Goal: Task Accomplishment & Management: Use online tool/utility

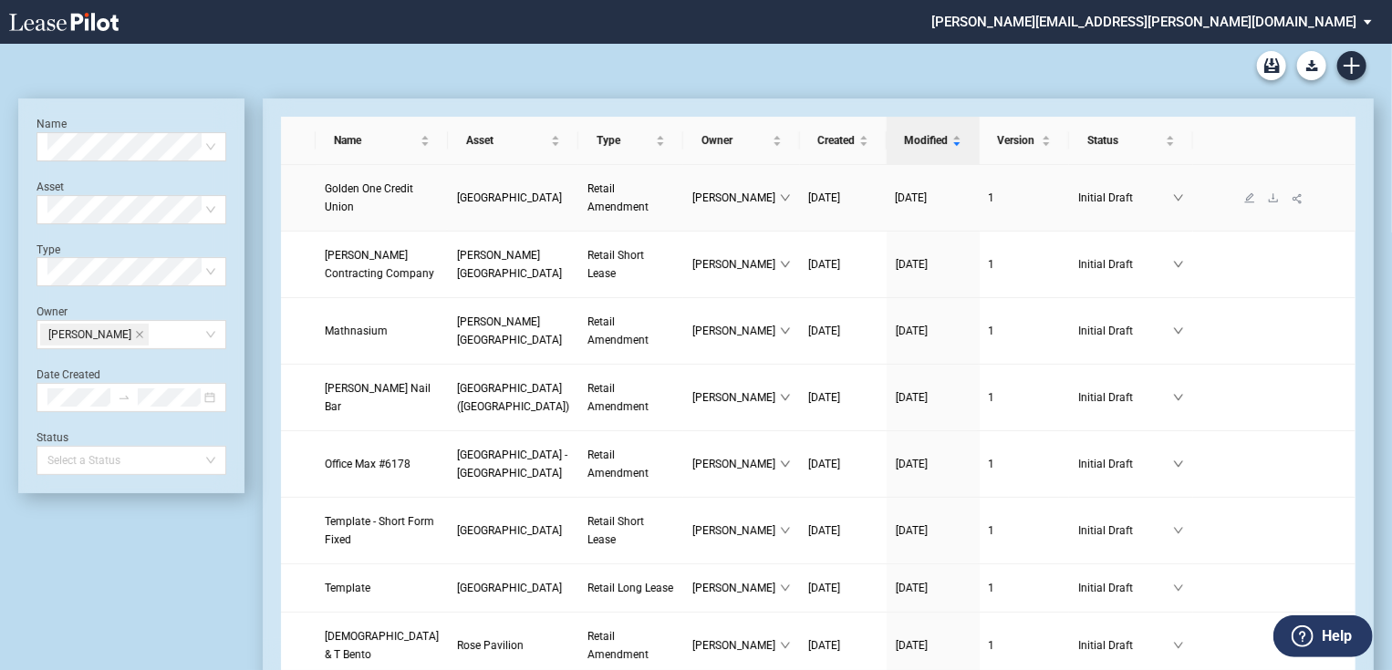
click at [392, 208] on link "Golden One Credit Union" at bounding box center [382, 198] width 114 height 36
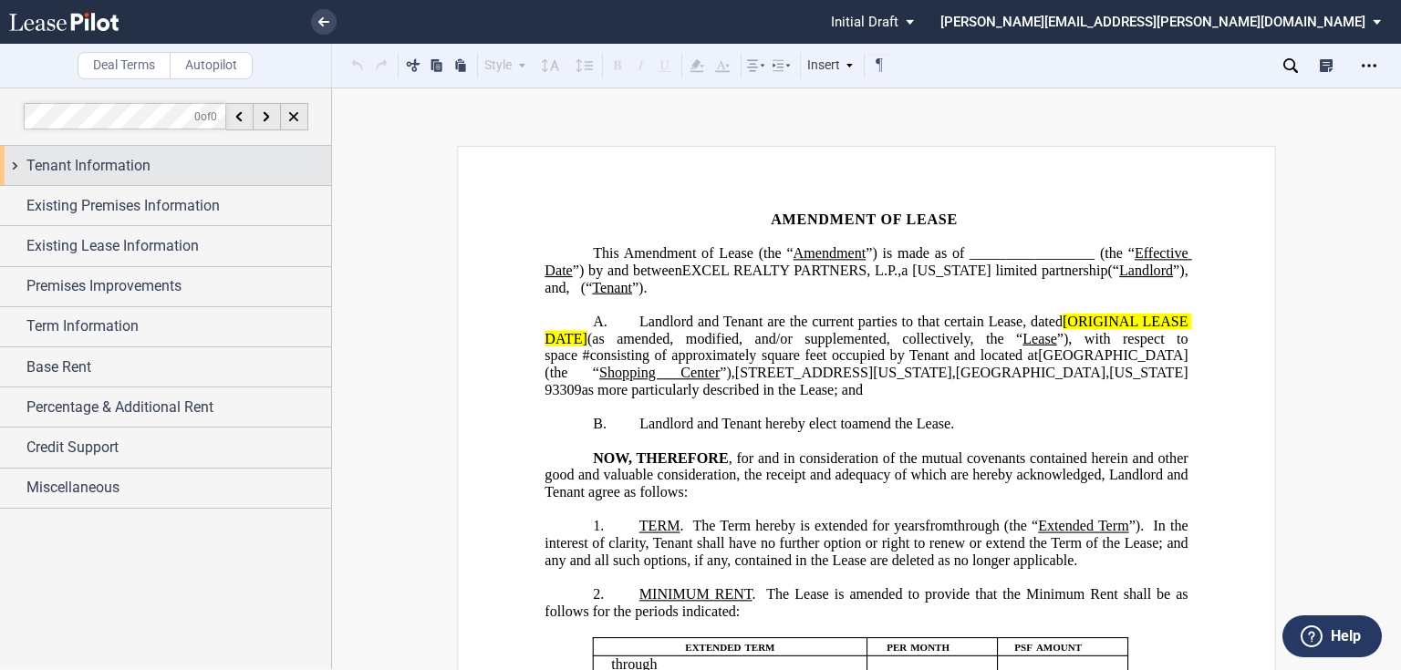
click at [109, 164] on span "Tenant Information" at bounding box center [88, 166] width 124 height 22
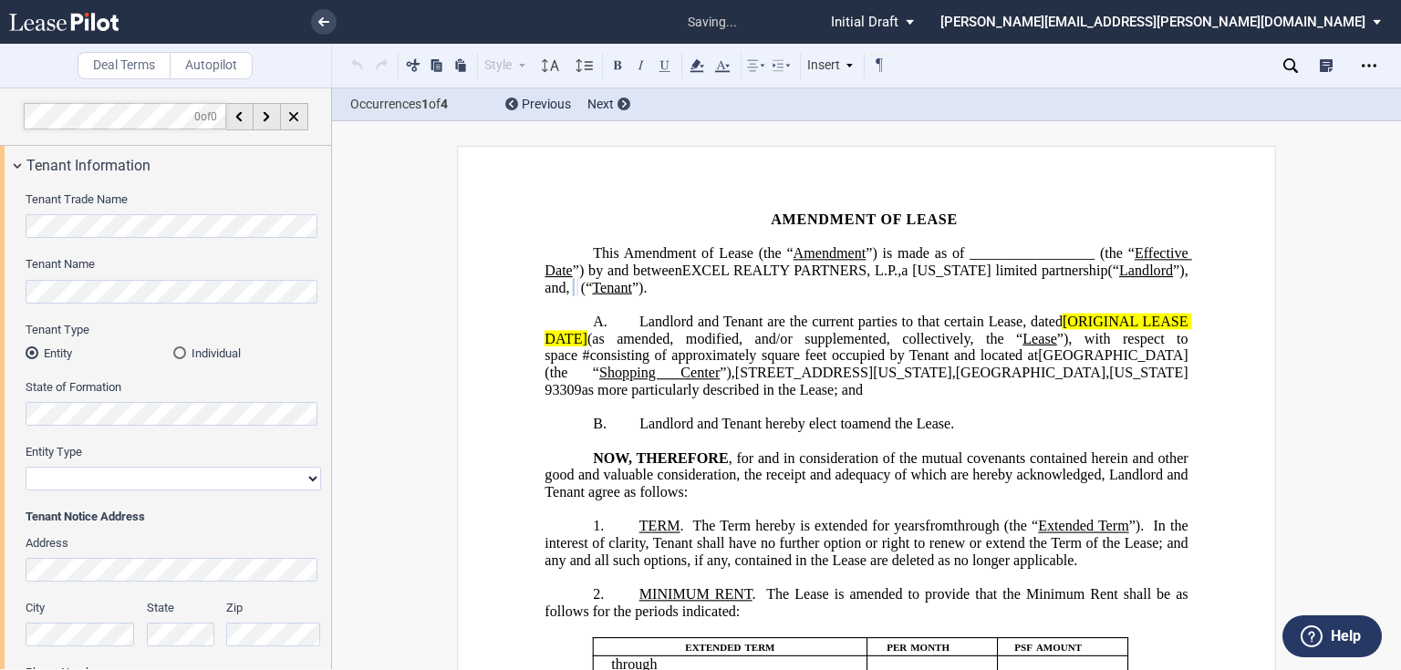
click at [136, 474] on select "Corporation Limited Liability Company General Partnership Limited Partnership O…" at bounding box center [173, 479] width 295 height 24
select select "corporation"
click at [26, 467] on select "Corporation Limited Liability Company General Partnership Limited Partnership O…" at bounding box center [173, 479] width 295 height 24
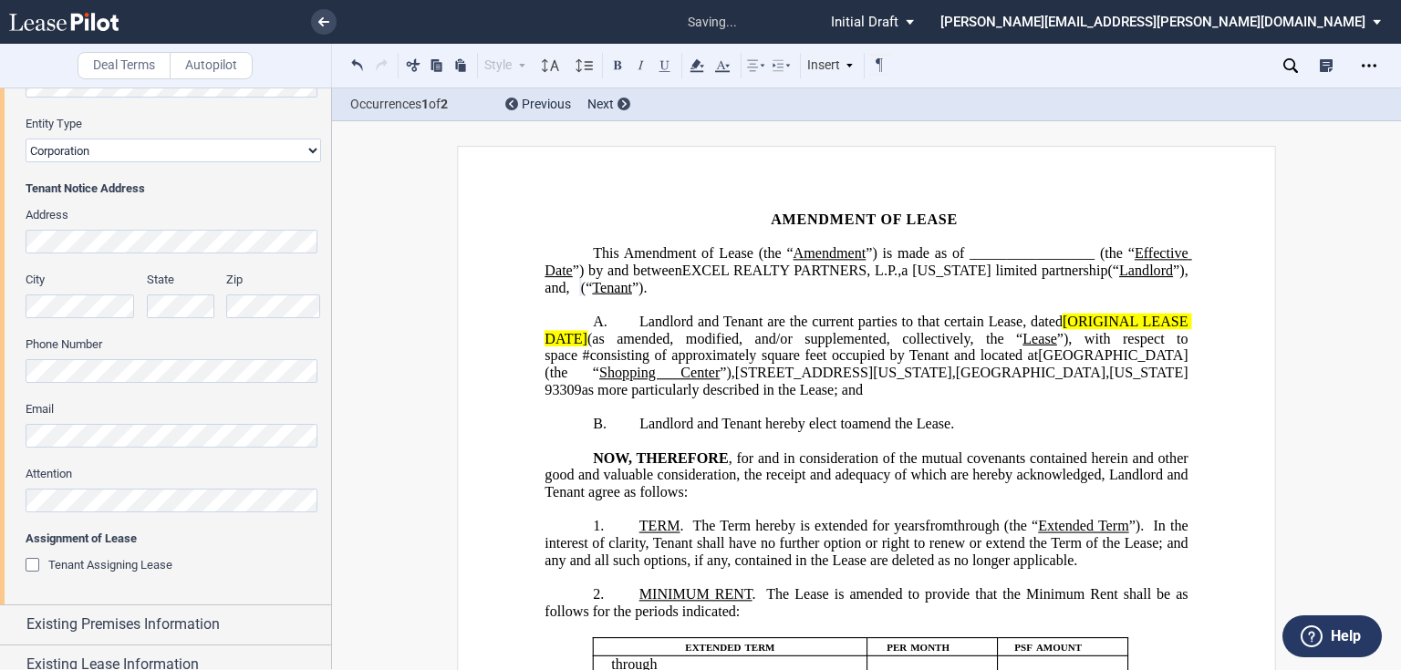
scroll to position [365, 0]
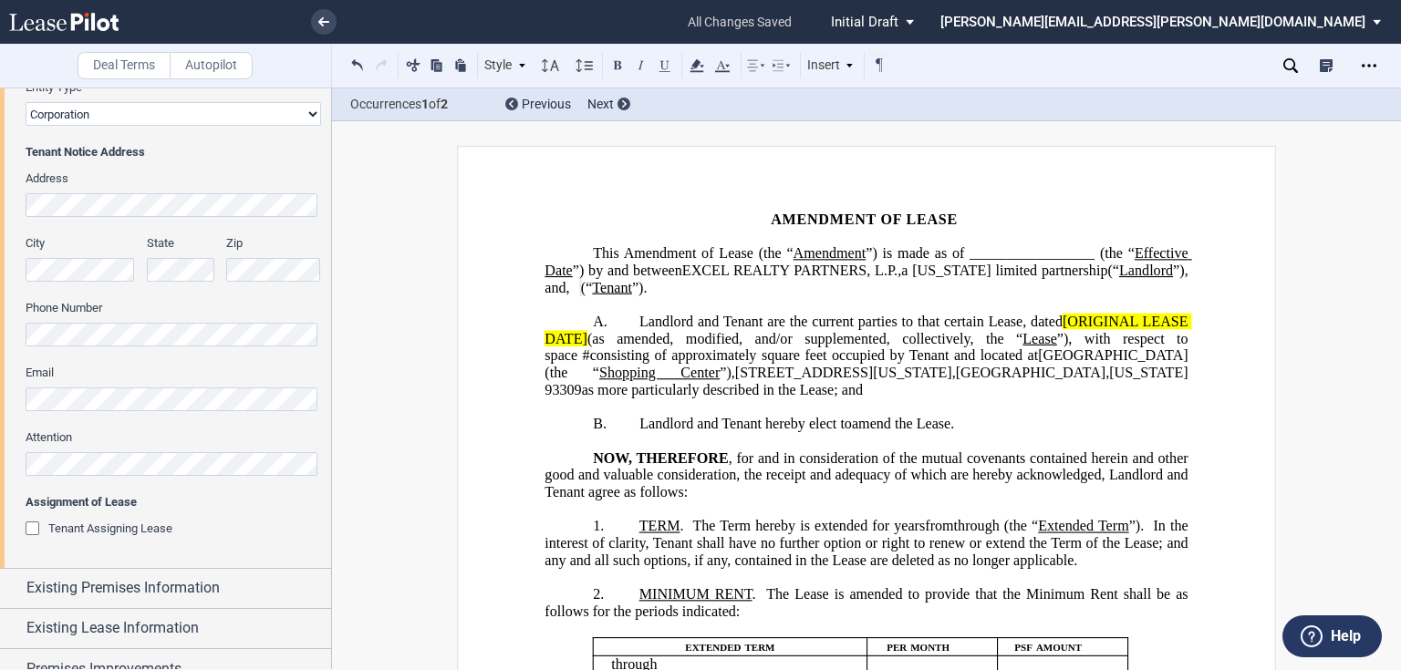
click at [1058, 318] on span "Landlord and Tenant are the current parties to that certain Lease, dated [ORIGI…" at bounding box center [867, 356] width 647 height 84
click at [587, 337] on span "(as amended, modified, and/or supplemented, collectively, the “" at bounding box center [804, 338] width 435 height 16
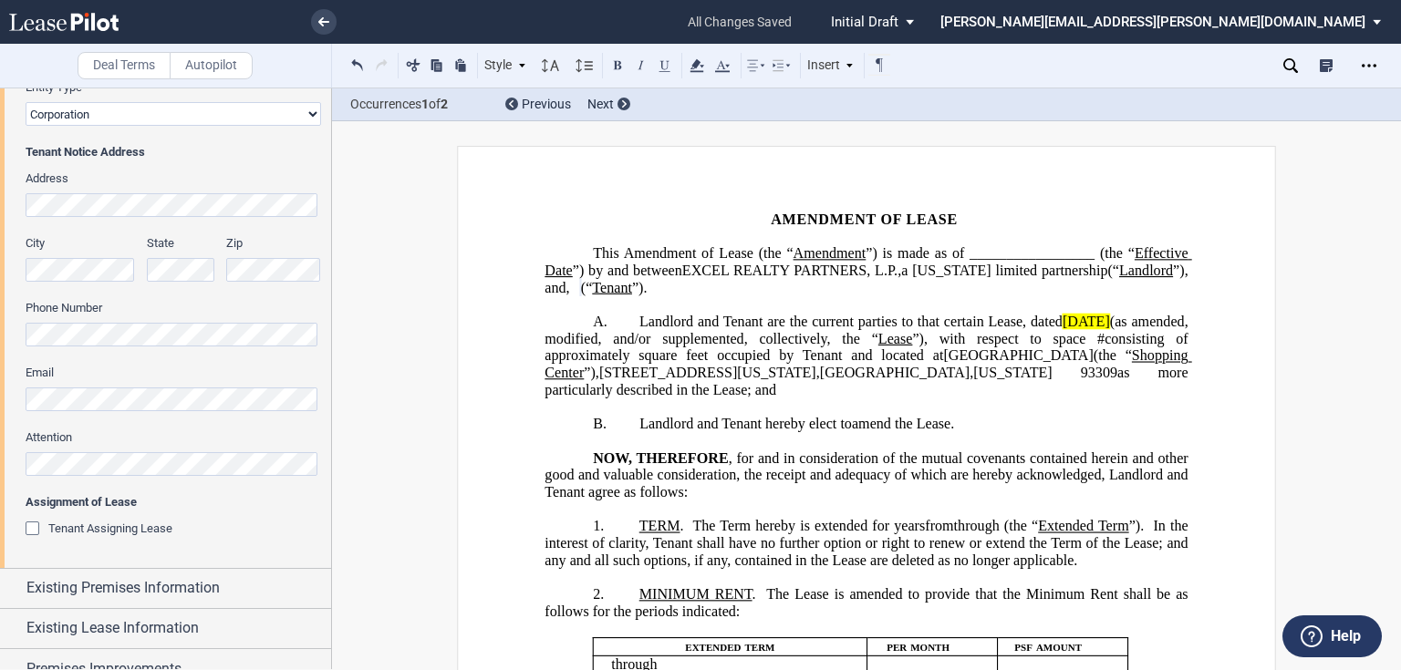
click at [1167, 318] on span "(as amended, modified, and/or supplemented, collectively, the “" at bounding box center [867, 330] width 647 height 33
click at [1066, 315] on span "August 22, 2011" at bounding box center [1085, 322] width 47 height 16
click at [695, 67] on use at bounding box center [696, 65] width 14 height 13
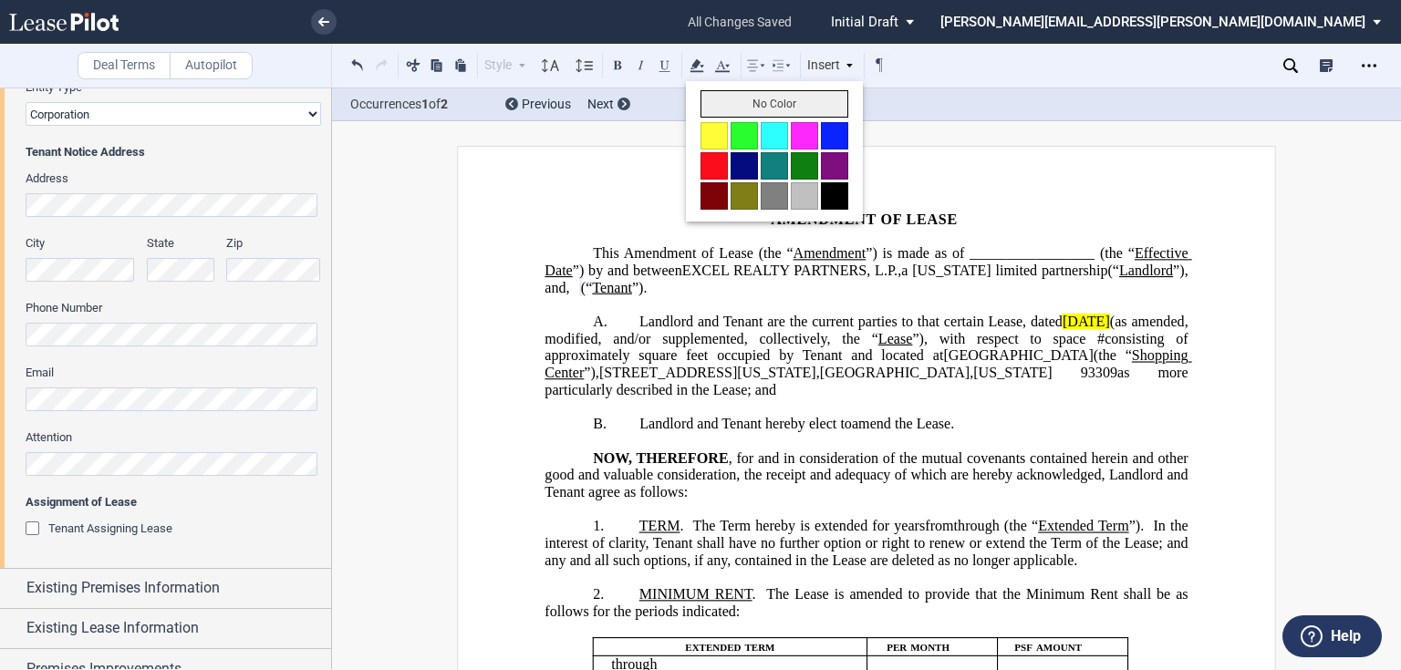
click at [718, 106] on button "No Color" at bounding box center [774, 103] width 148 height 27
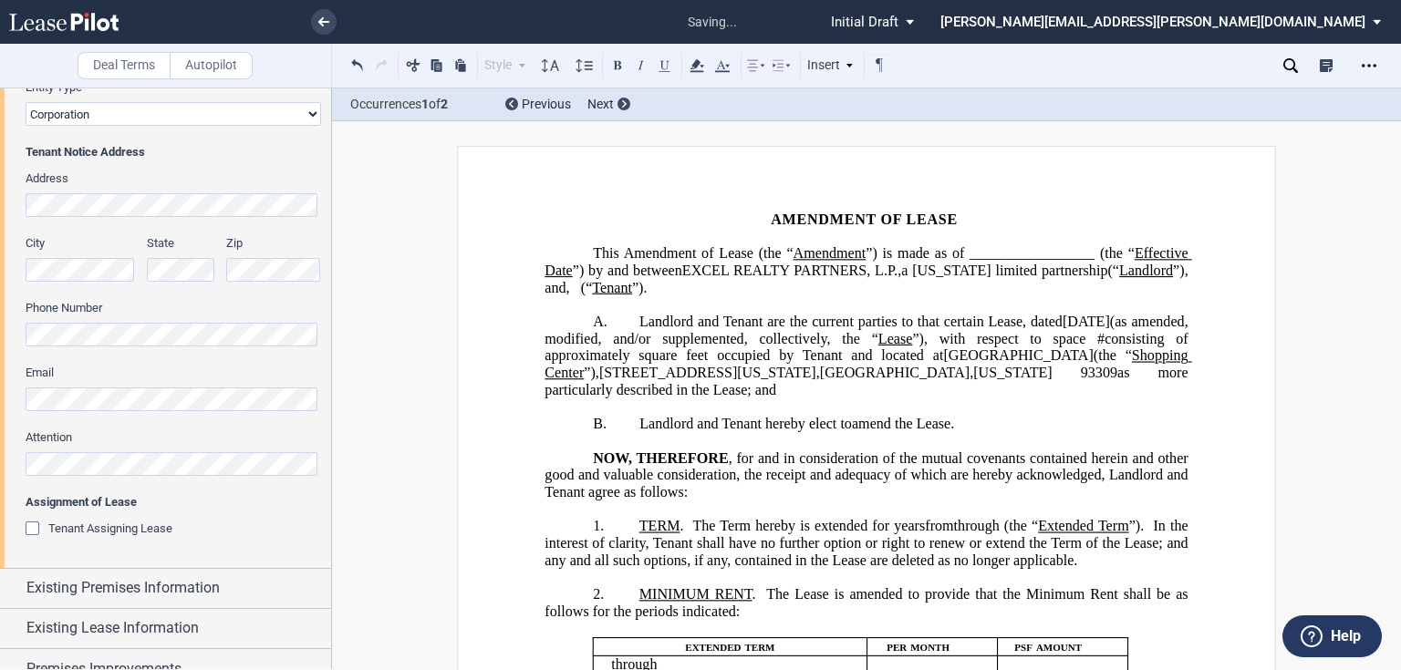
click at [835, 271] on span "EXCEL REALTY PARTNERS, L.P." at bounding box center [789, 271] width 215 height 16
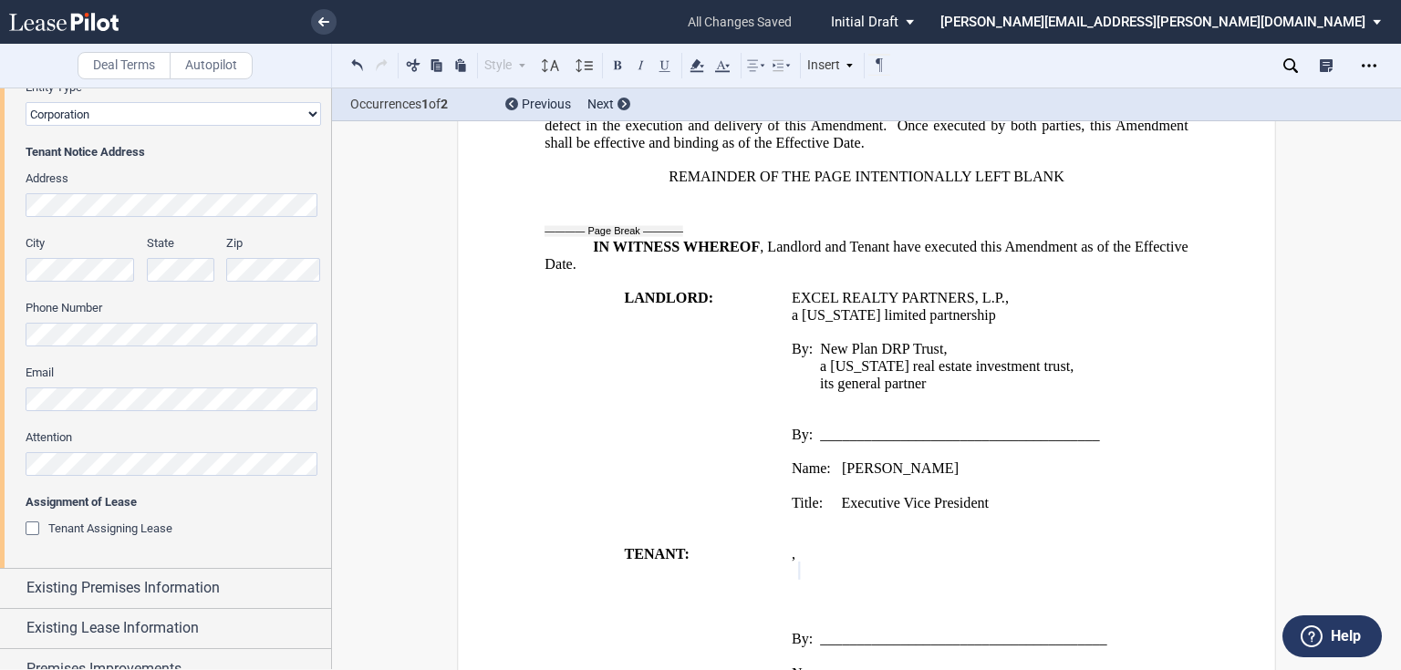
scroll to position [1605, 0]
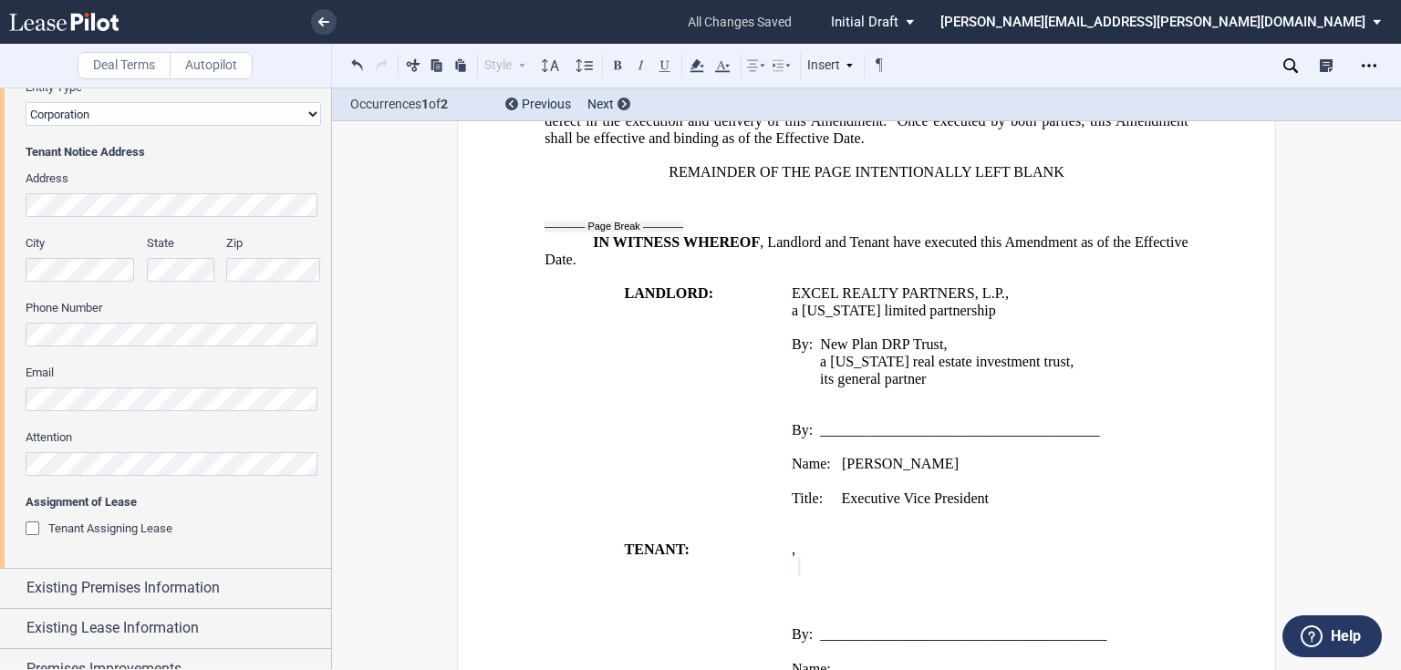
click at [1016, 492] on p "Title: Executive Vice President" at bounding box center [991, 498] width 398 height 17
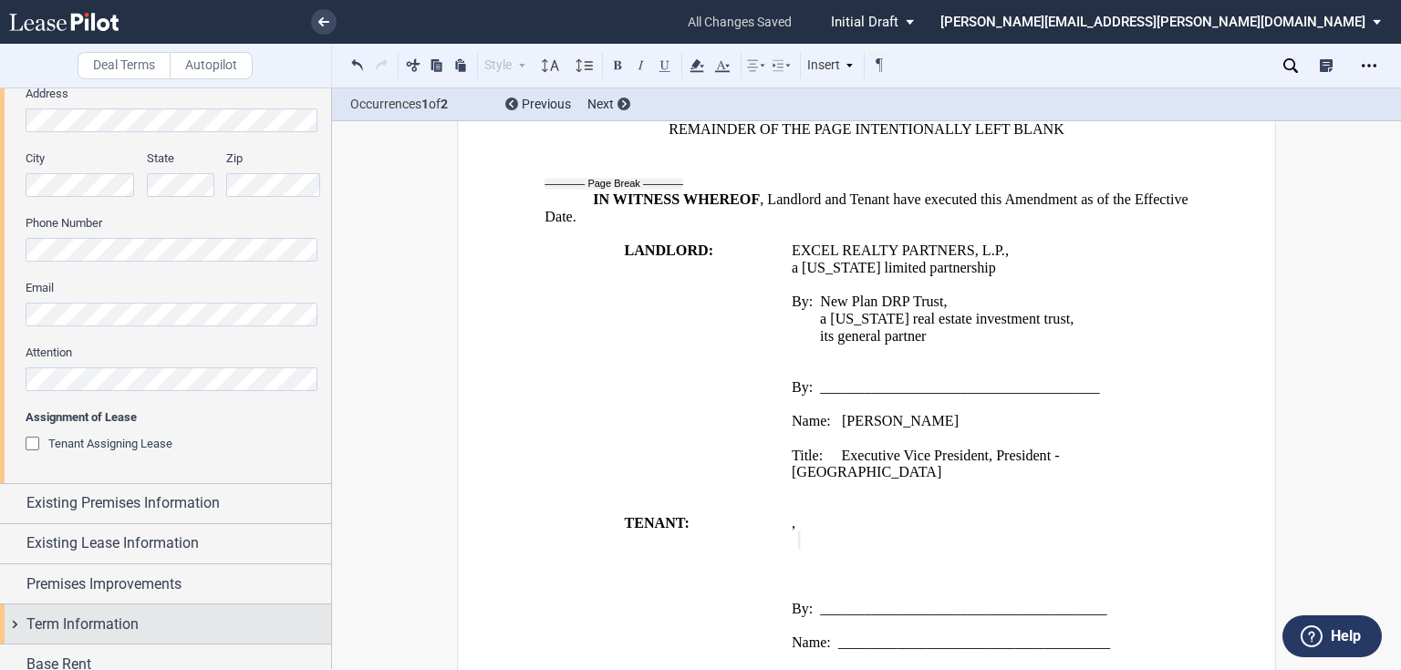
scroll to position [584, 0]
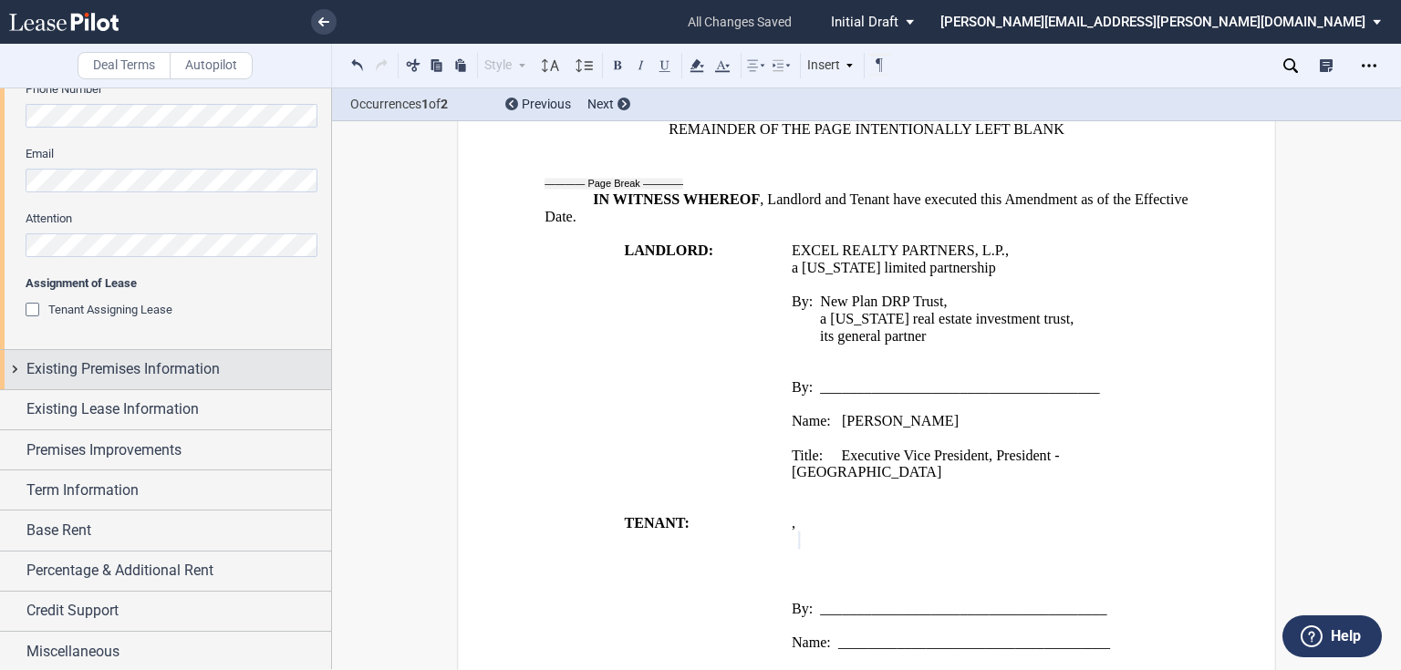
click at [161, 377] on span "Existing Premises Information" at bounding box center [122, 369] width 193 height 22
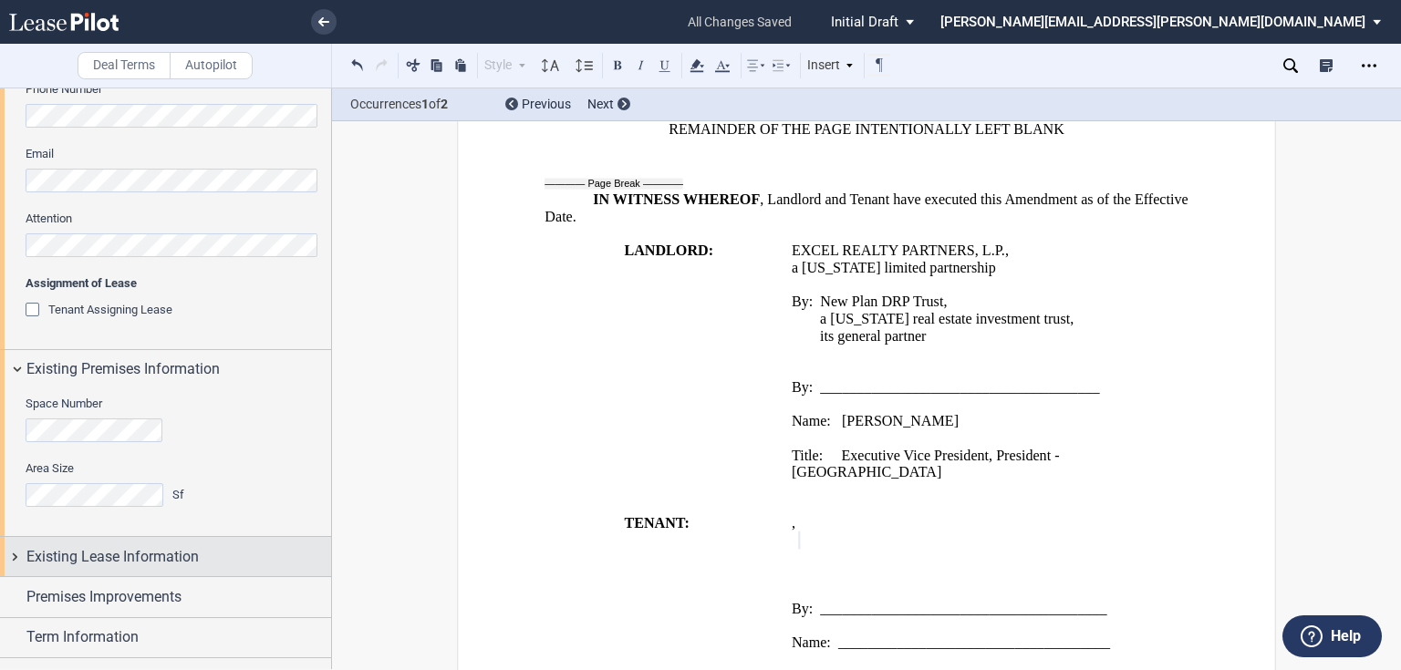
click at [95, 551] on span "Existing Lease Information" at bounding box center [112, 557] width 172 height 22
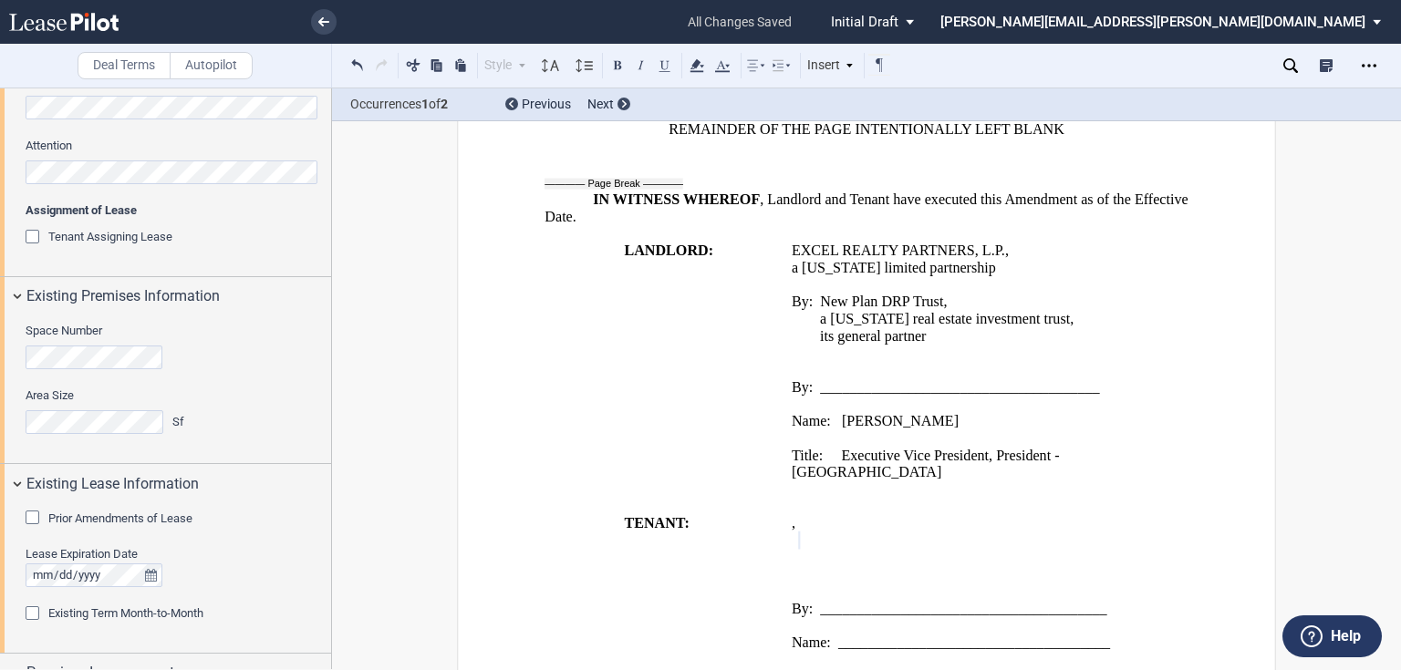
click at [95, 525] on div "Prior Amendments of Lease" at bounding box center [120, 519] width 144 height 16
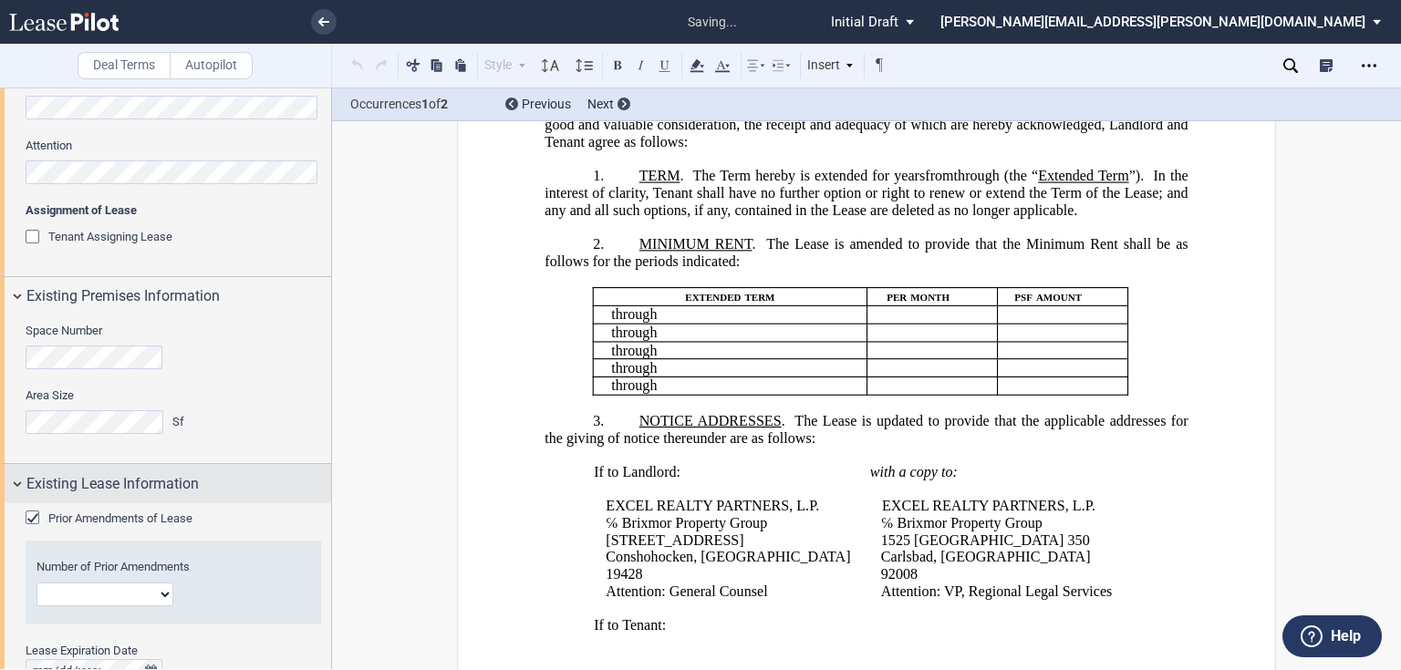
scroll to position [0, 0]
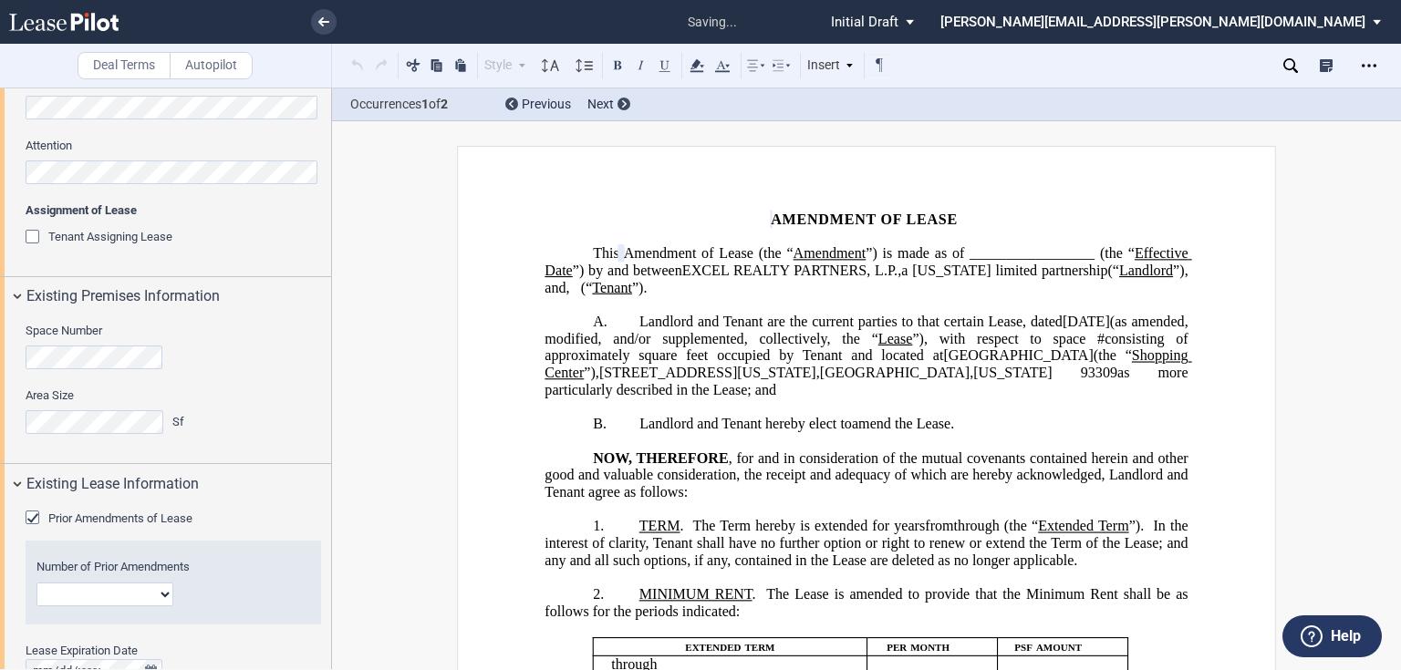
click at [98, 602] on select "1 2 3 4 5 6 7 8 9 10 11 12" at bounding box center [104, 595] width 137 height 24
select select "number:3"
click at [36, 583] on select "1 2 3 4 5 6 7 8 9 10 11 12" at bounding box center [104, 595] width 137 height 24
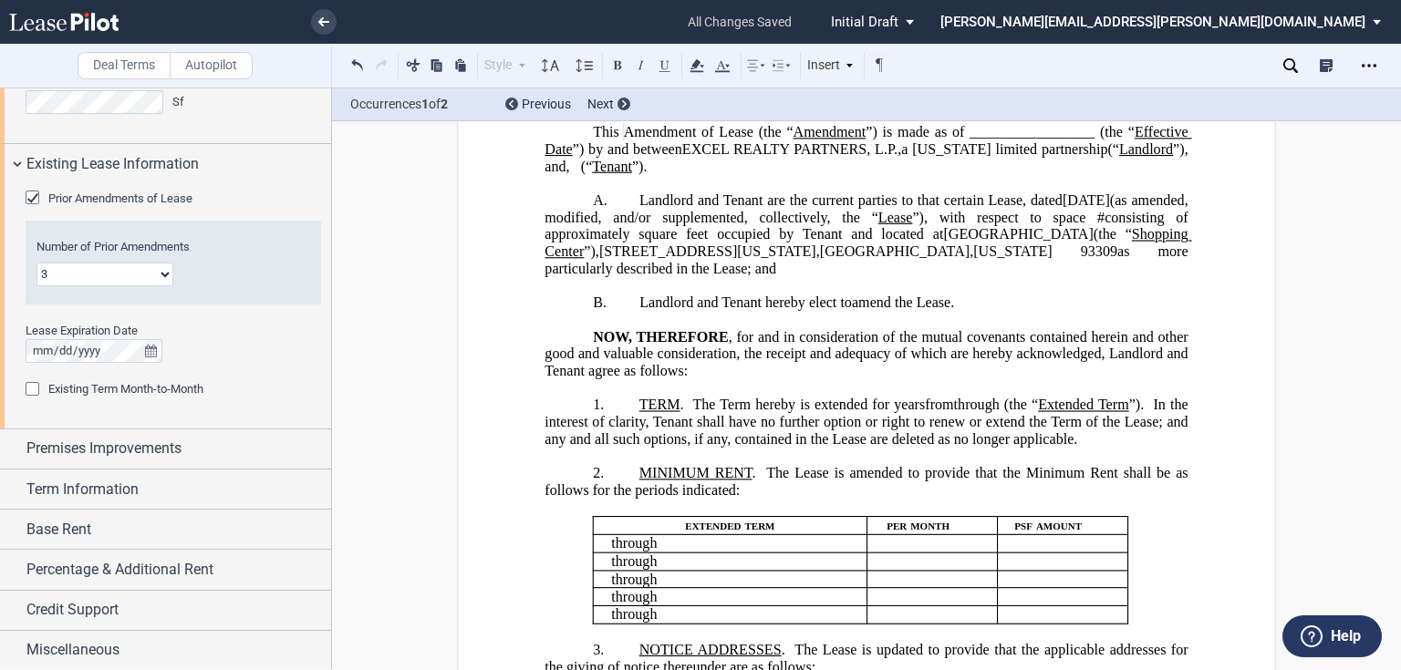
scroll to position [219, 0]
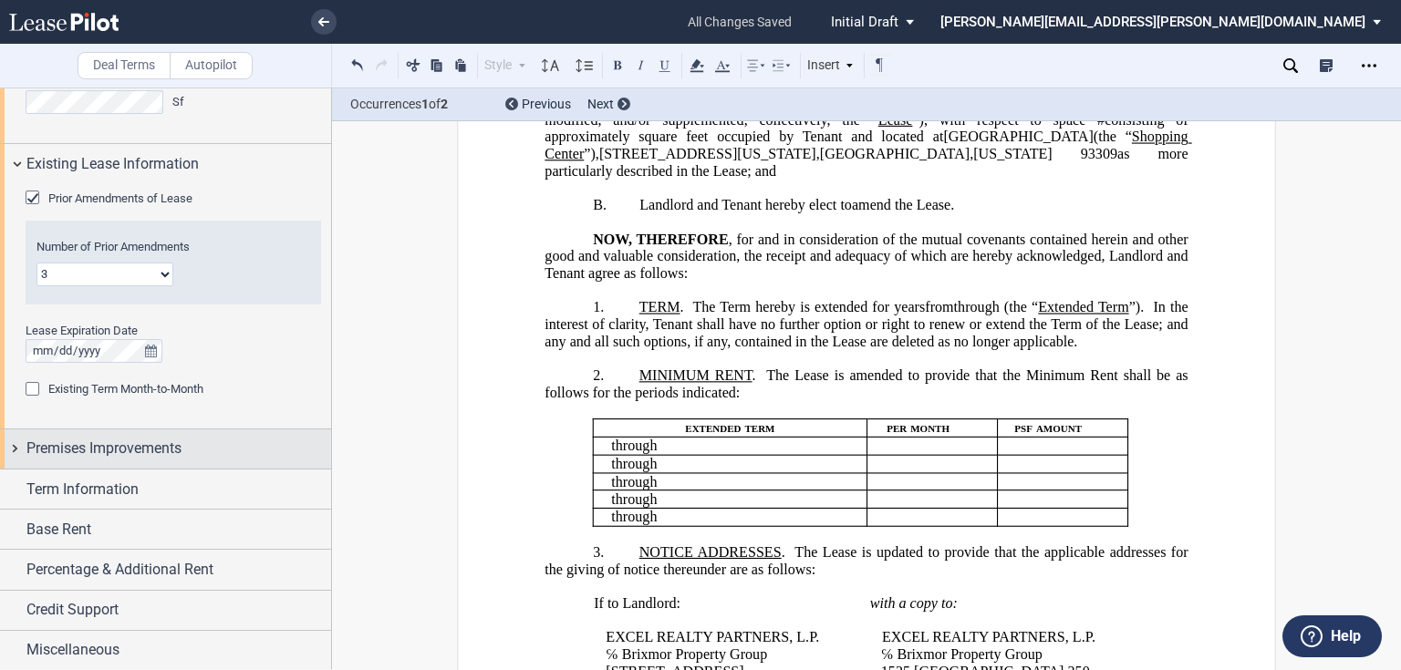
click at [131, 455] on span "Premises Improvements" at bounding box center [103, 449] width 155 height 22
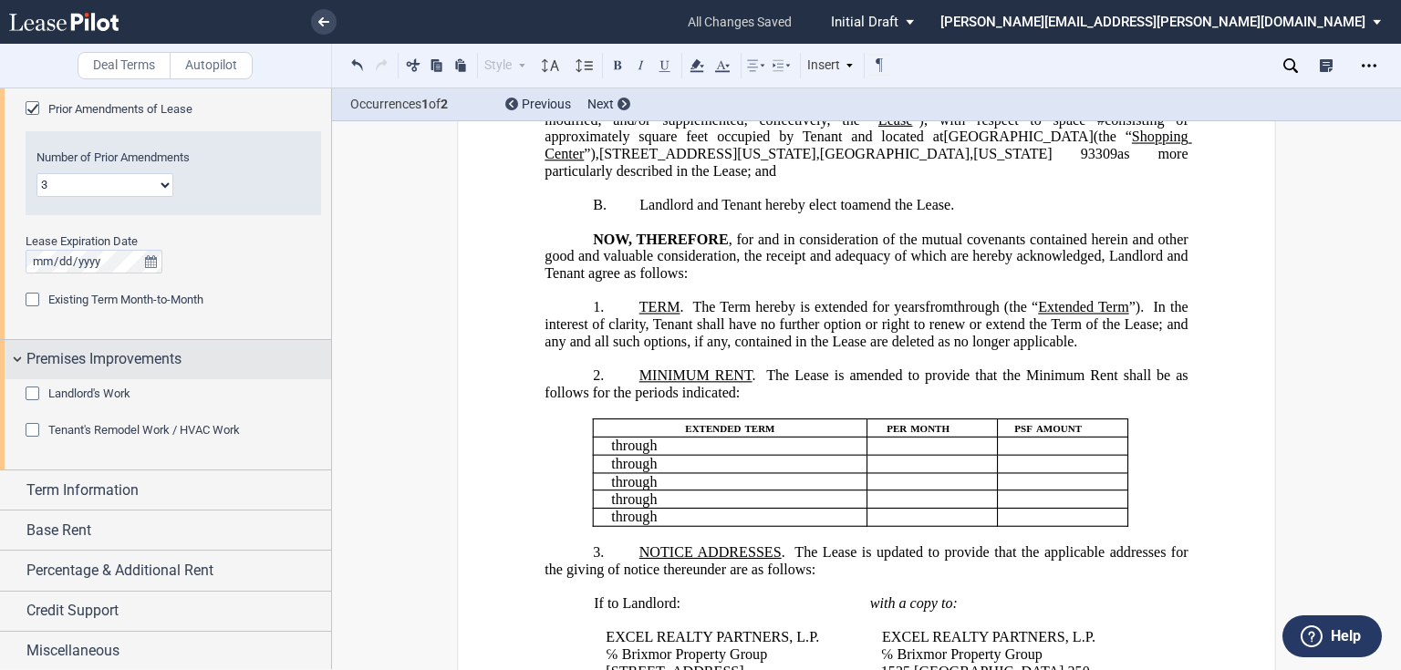
scroll to position [1067, 0]
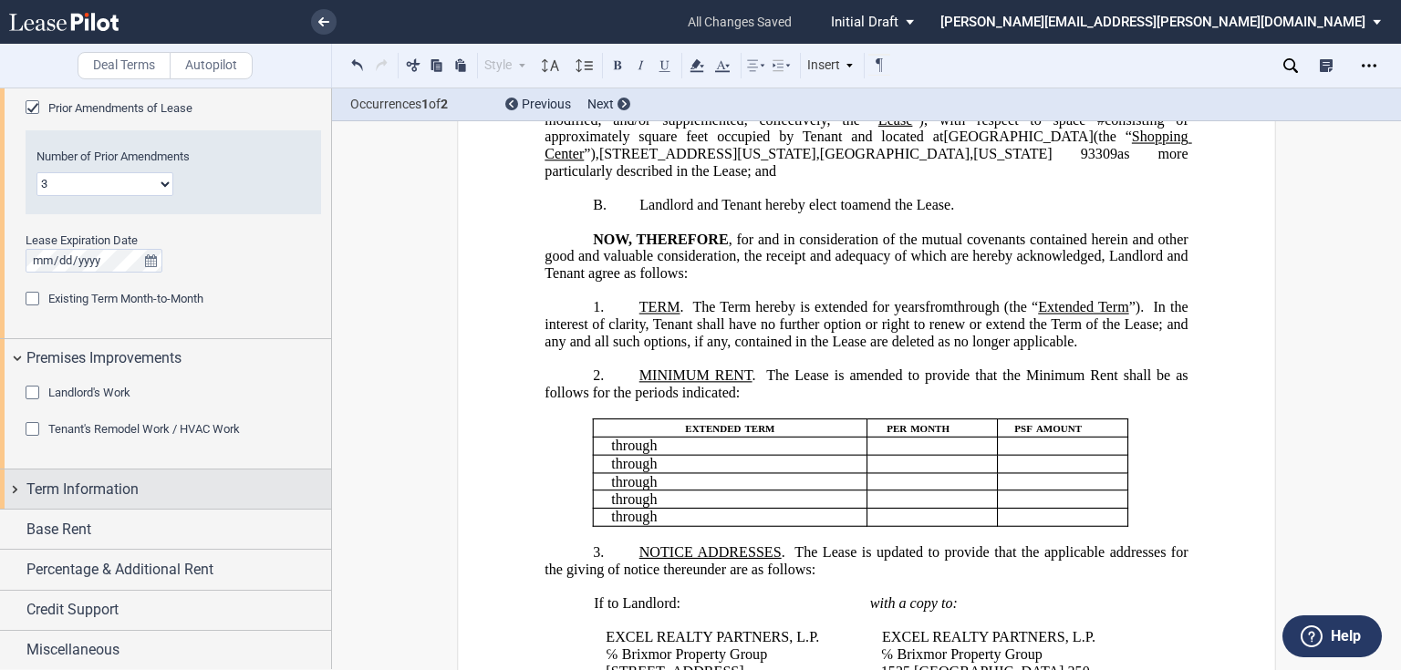
click at [122, 482] on span "Term Information" at bounding box center [82, 490] width 112 height 22
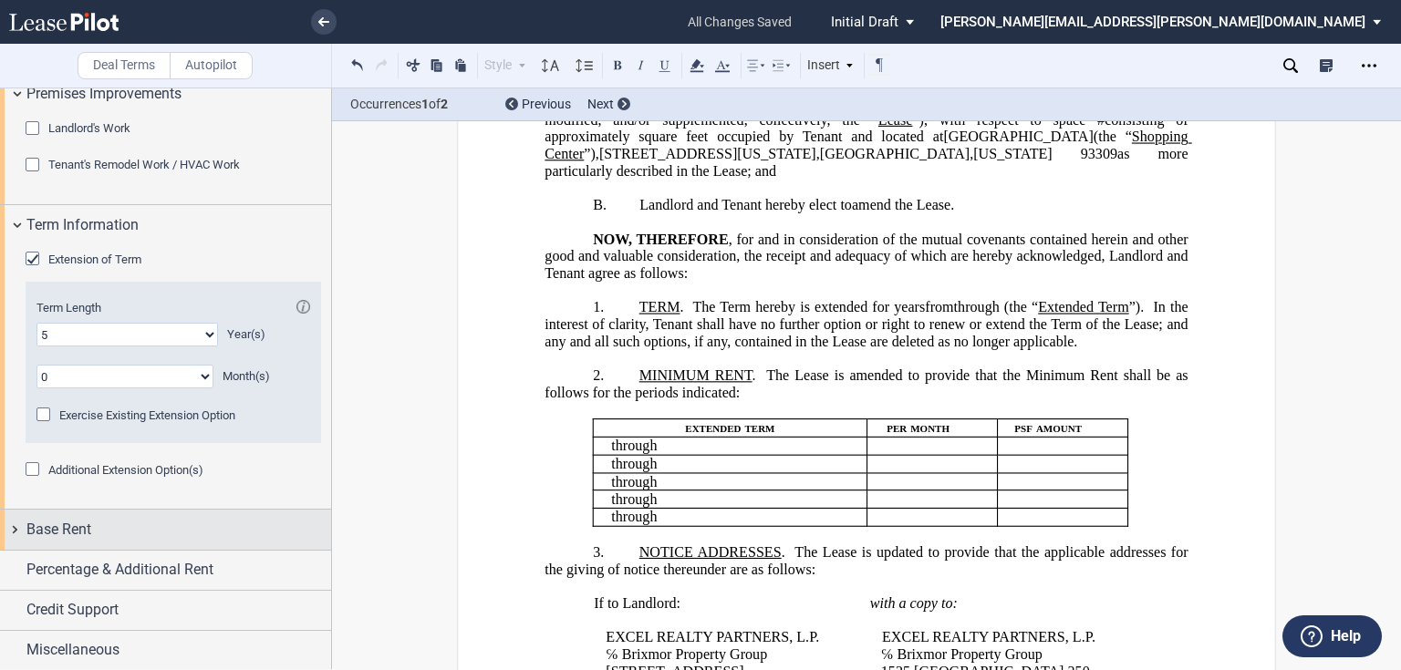
click at [102, 537] on div "Base Rent" at bounding box center [178, 530] width 305 height 22
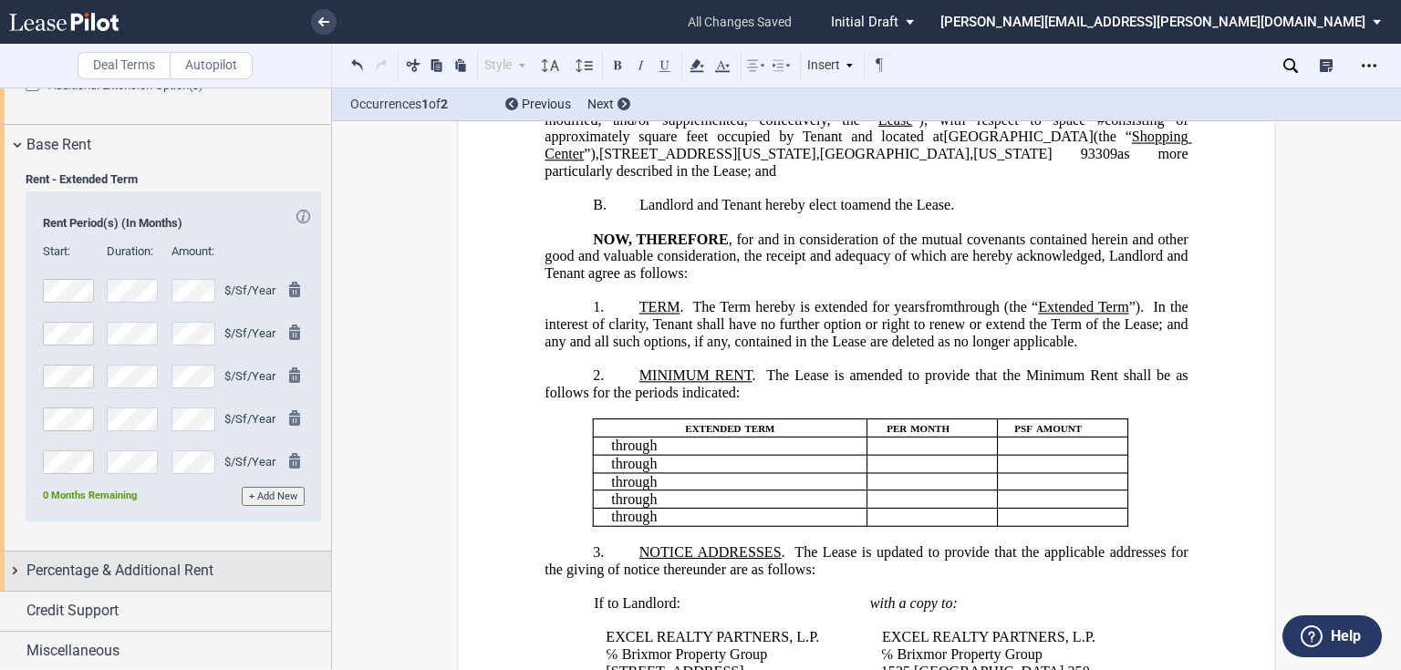
click at [104, 557] on div "Percentage & Additional Rent" at bounding box center [165, 571] width 331 height 39
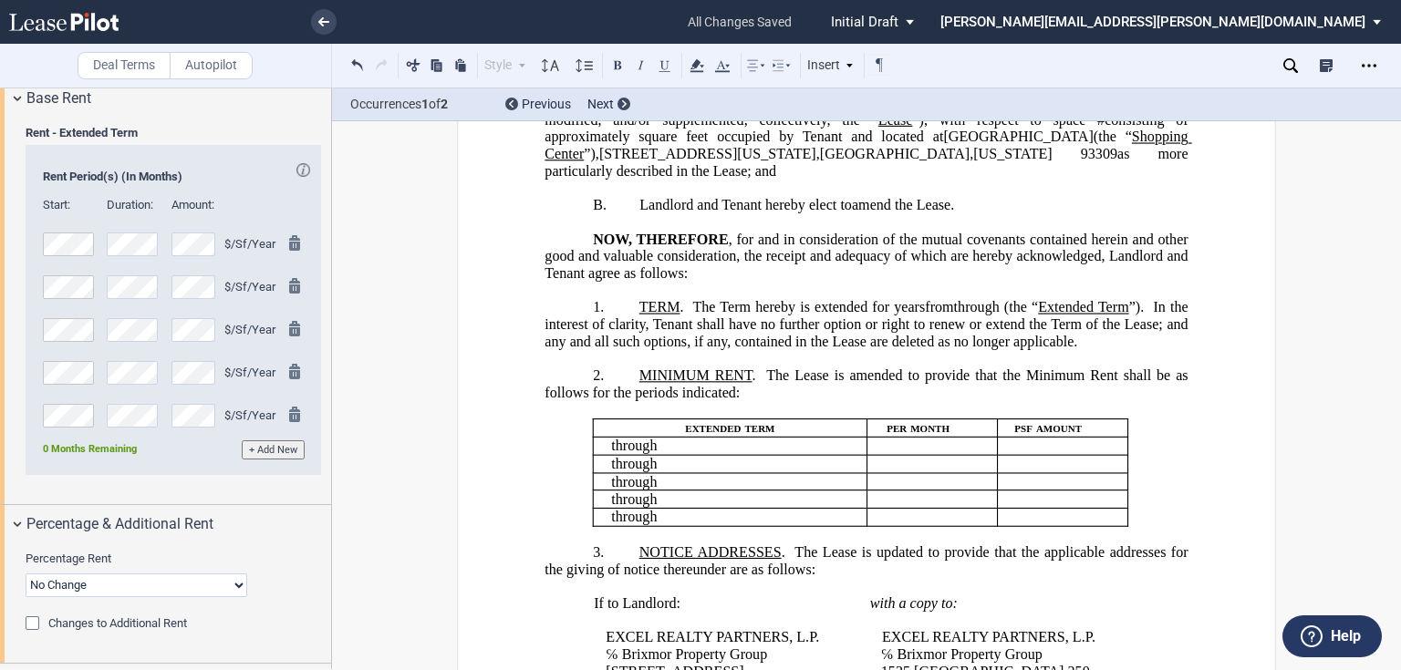
scroll to position [1835, 0]
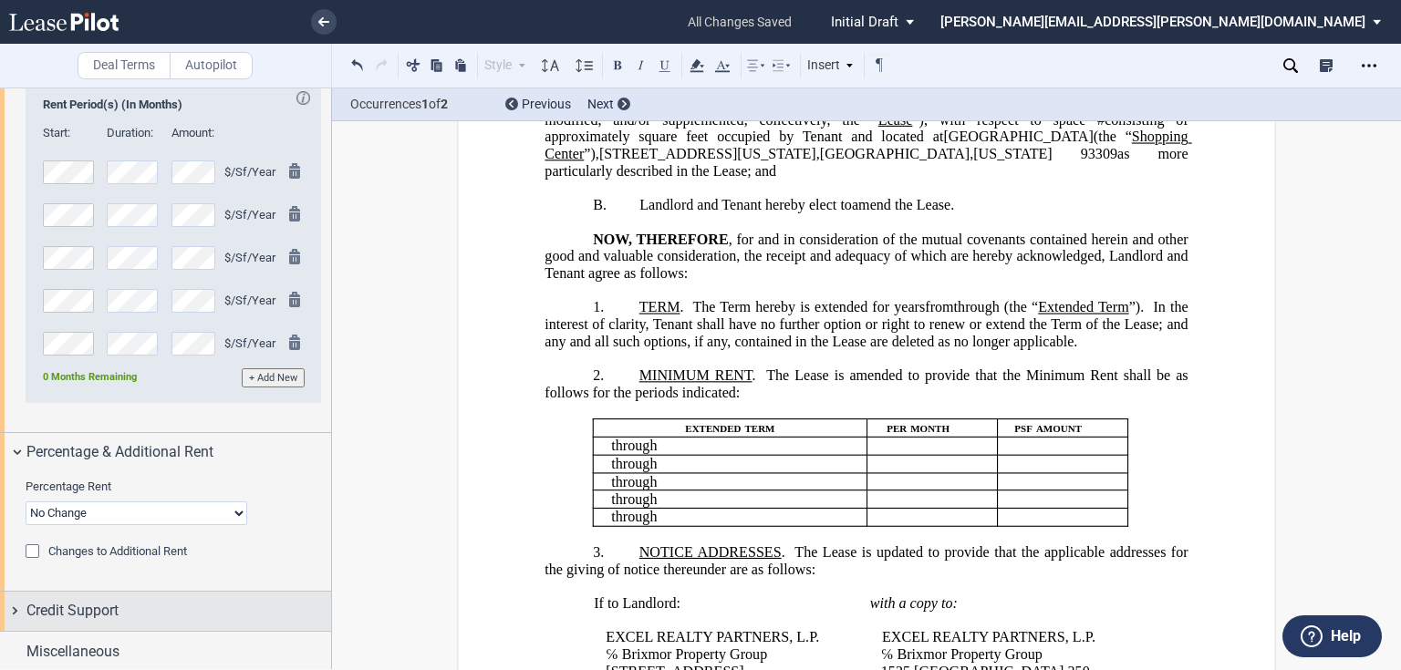
click at [109, 611] on span "Credit Support" at bounding box center [72, 611] width 92 height 22
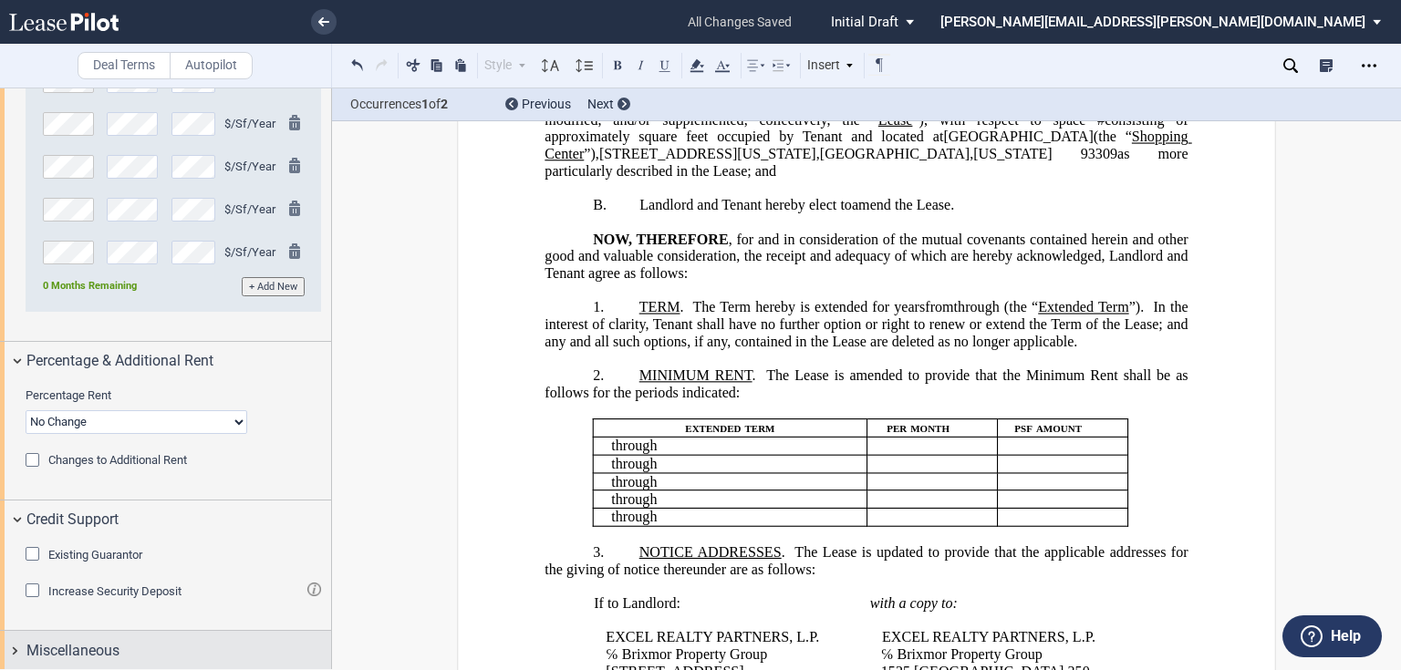
click at [138, 644] on div "Miscellaneous" at bounding box center [178, 651] width 305 height 22
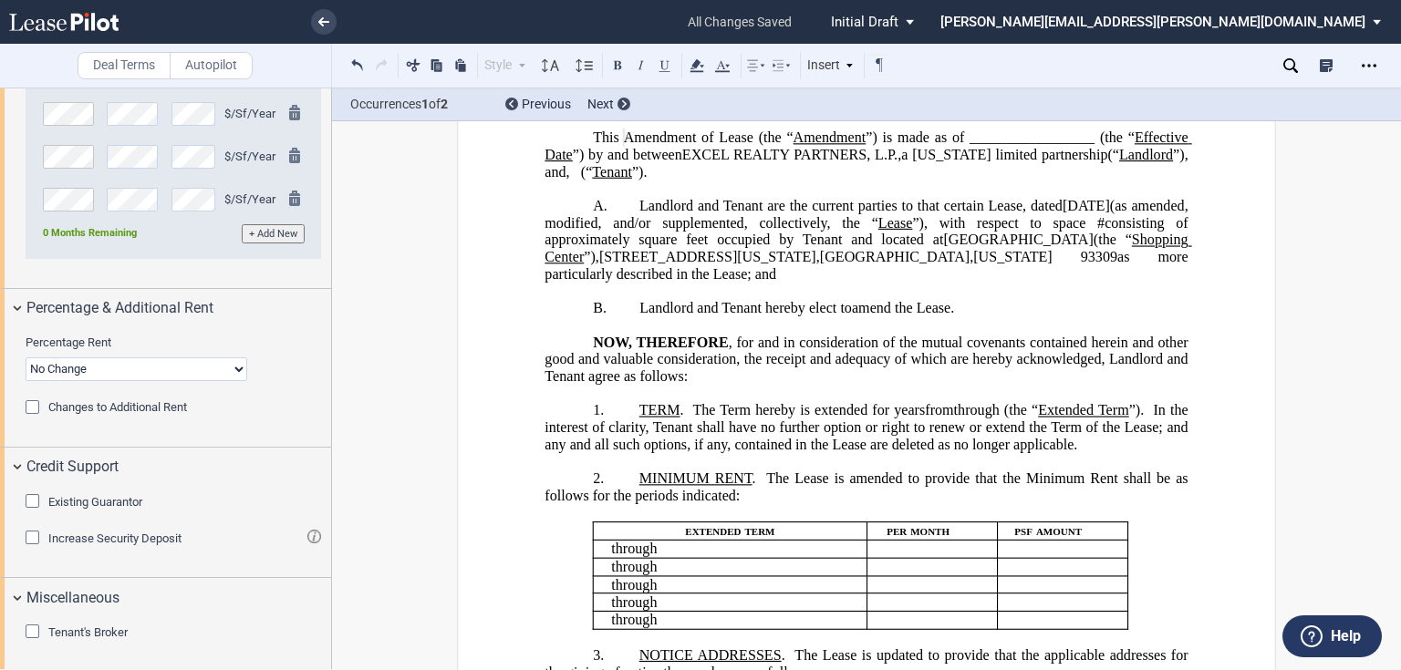
scroll to position [0, 0]
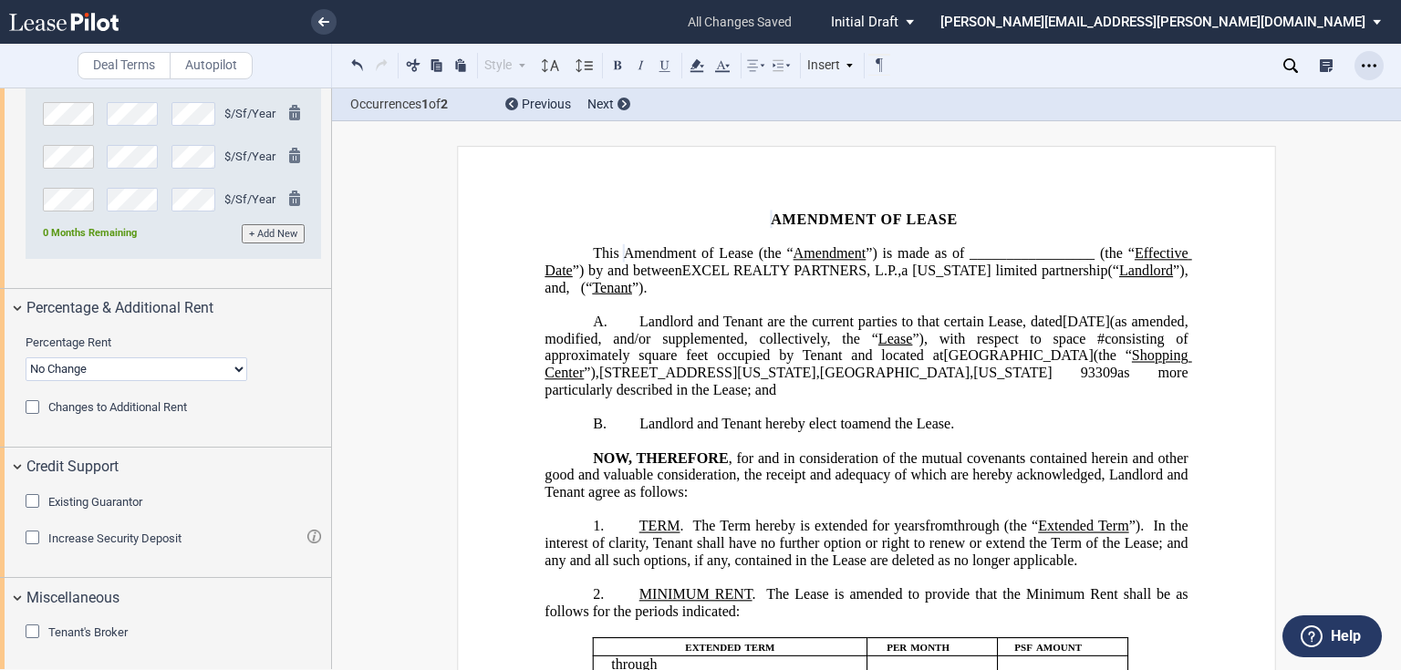
click at [1376, 68] on div "Open Lease options menu" at bounding box center [1368, 65] width 29 height 29
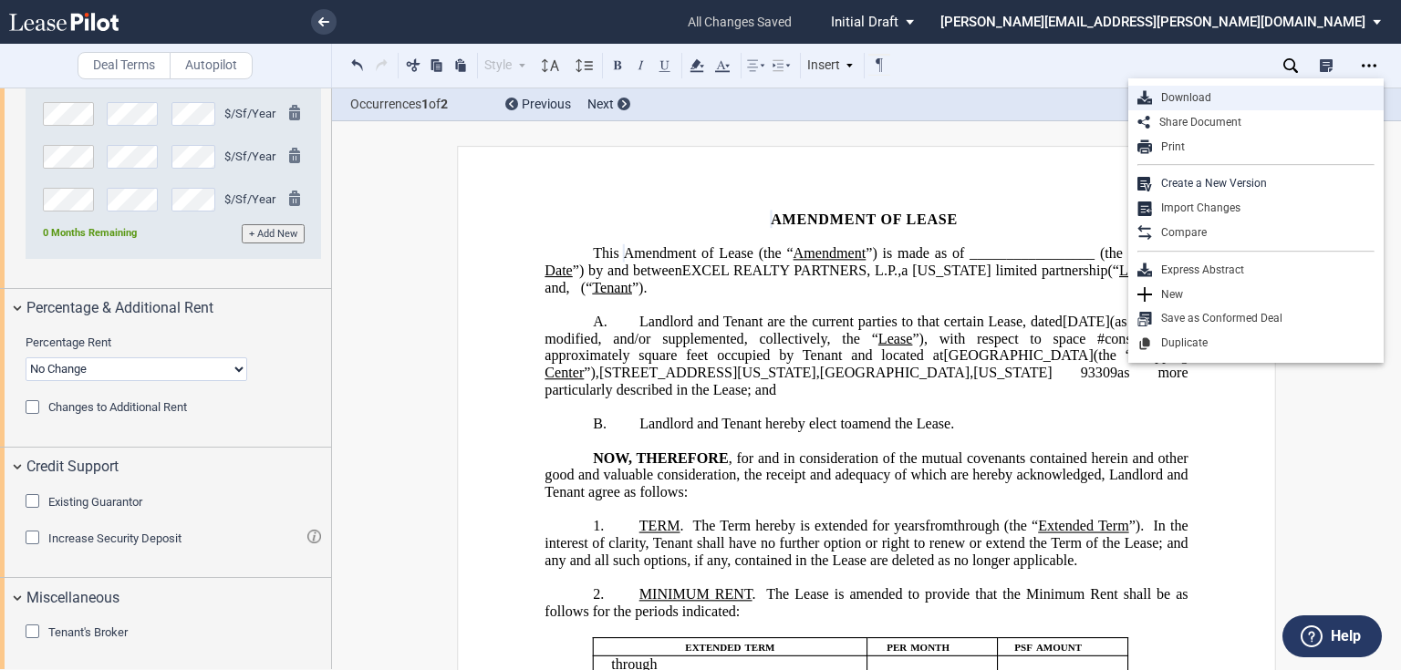
click at [1193, 106] on div "Download" at bounding box center [1255, 98] width 255 height 25
